Goal: Task Accomplishment & Management: Use online tool/utility

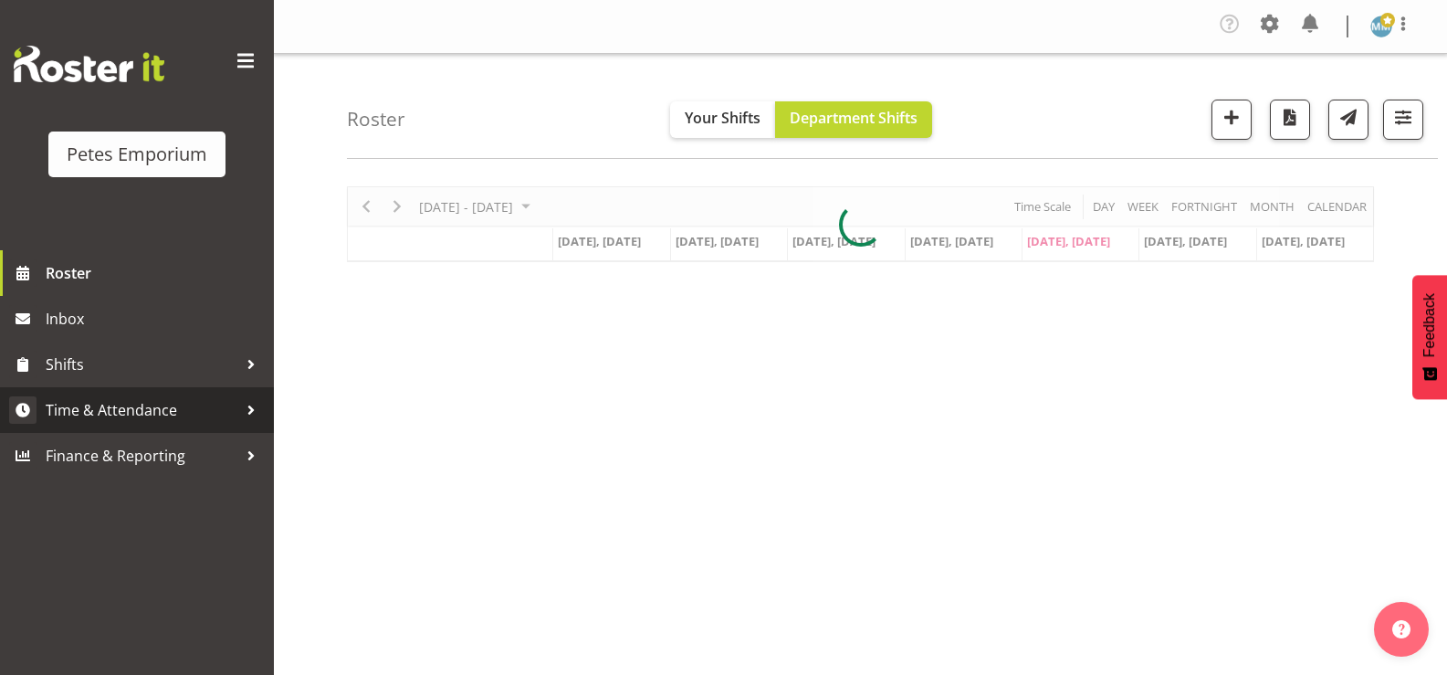
click at [160, 403] on span "Time & Attendance" at bounding box center [142, 409] width 192 height 27
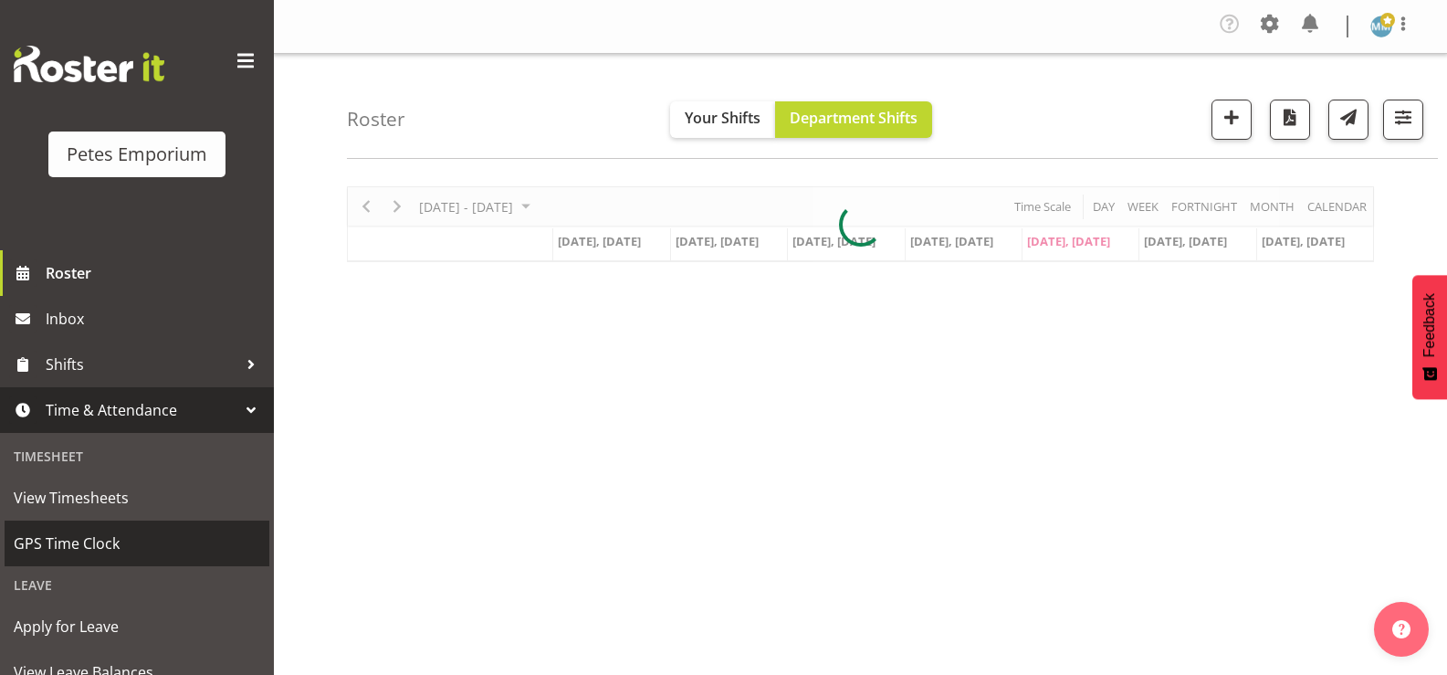
click at [103, 542] on span "GPS Time Clock" at bounding box center [137, 542] width 246 height 27
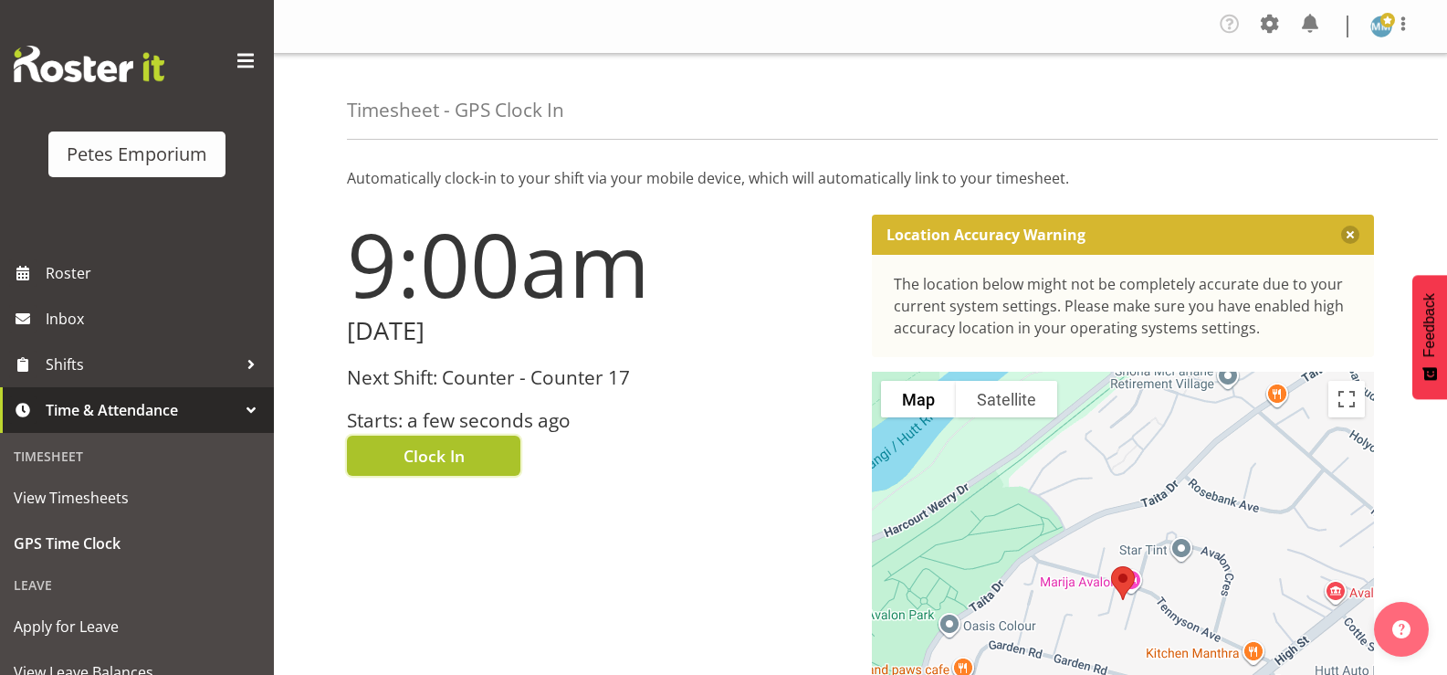
click at [446, 455] on span "Clock In" at bounding box center [433, 456] width 61 height 24
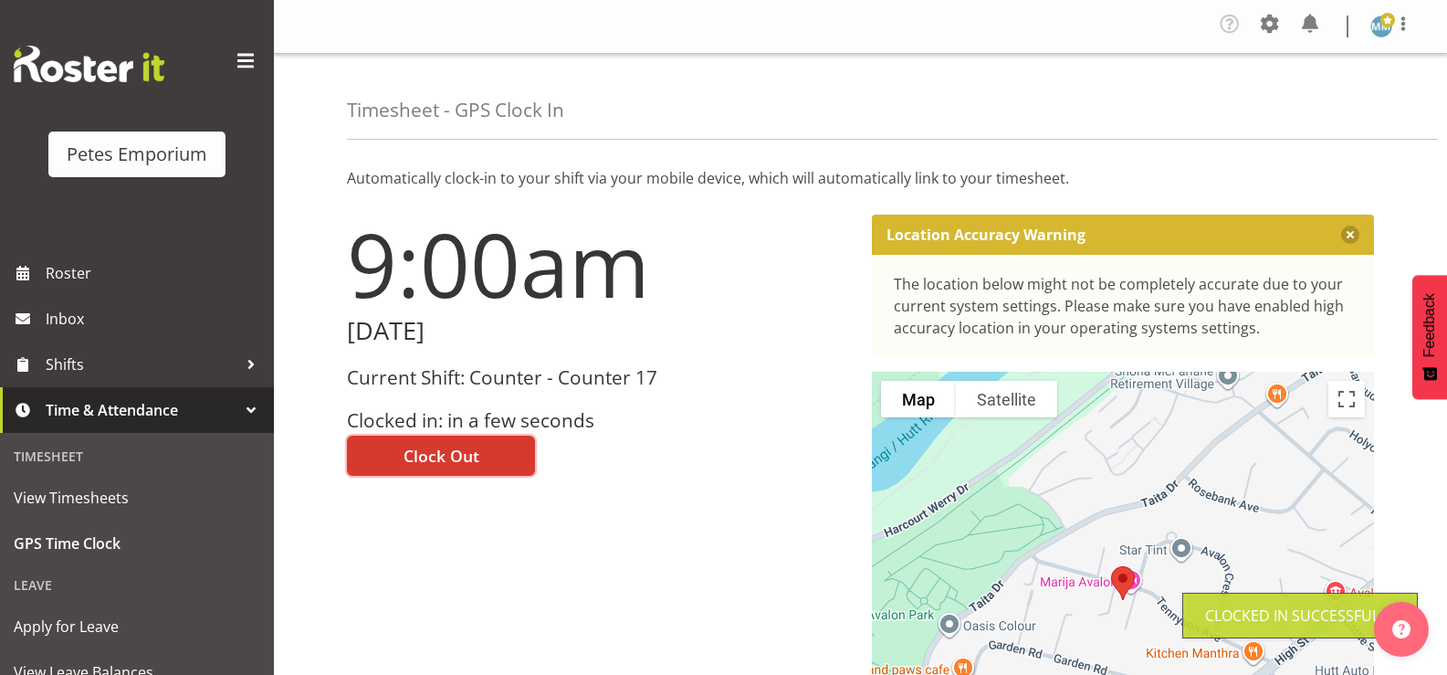
click at [1377, 27] on img at bounding box center [1381, 27] width 22 height 22
click at [1300, 104] on link "Log Out" at bounding box center [1326, 100] width 175 height 33
